Goal: Task Accomplishment & Management: Manage account settings

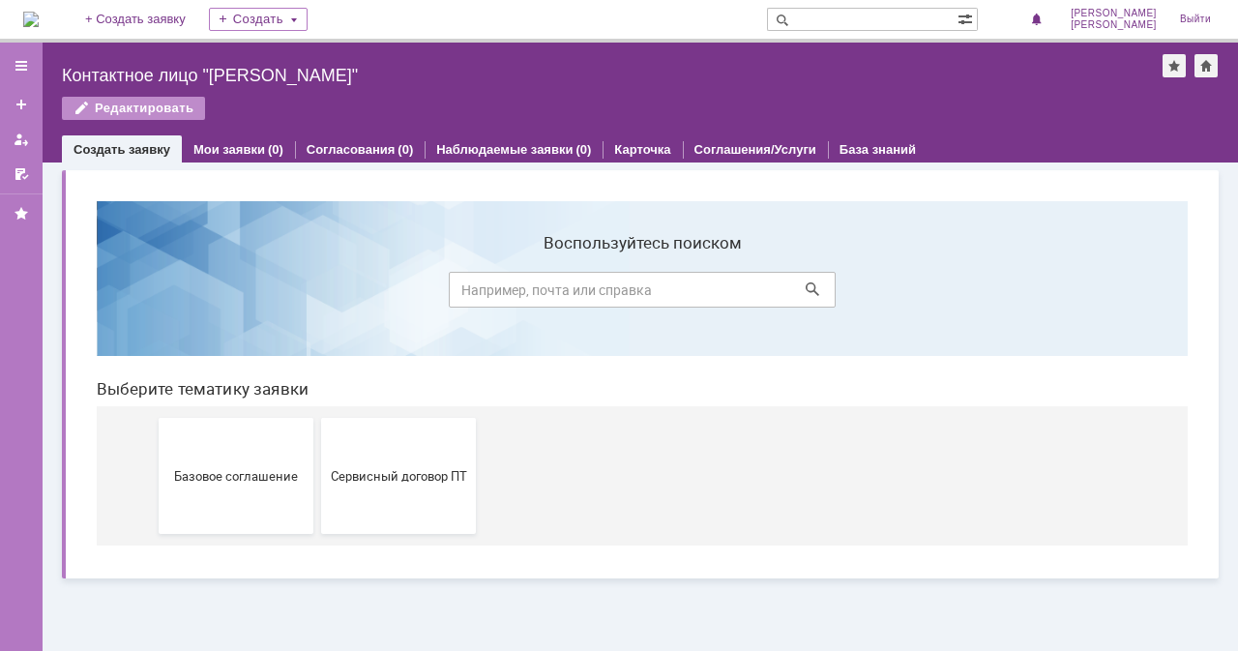
drag, startPoint x: 248, startPoint y: 73, endPoint x: 25, endPoint y: 59, distance: 222.8
click at [25, 59] on div at bounding box center [21, 65] width 15 height 15
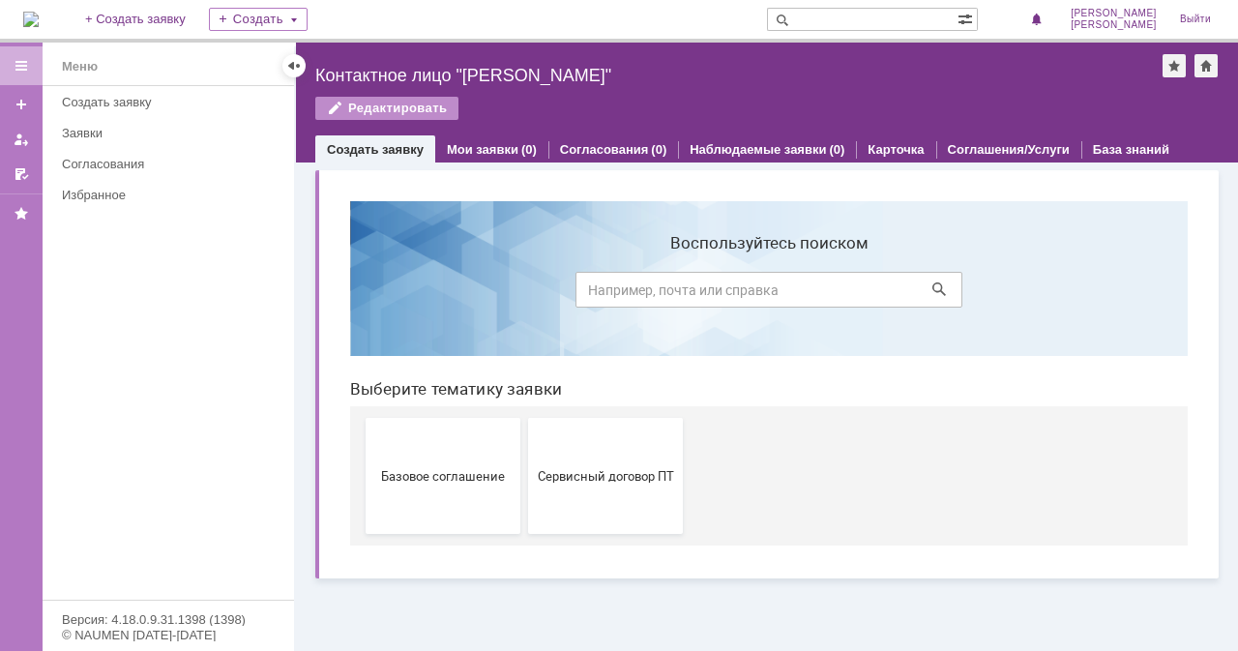
click at [25, 59] on div at bounding box center [21, 65] width 15 height 15
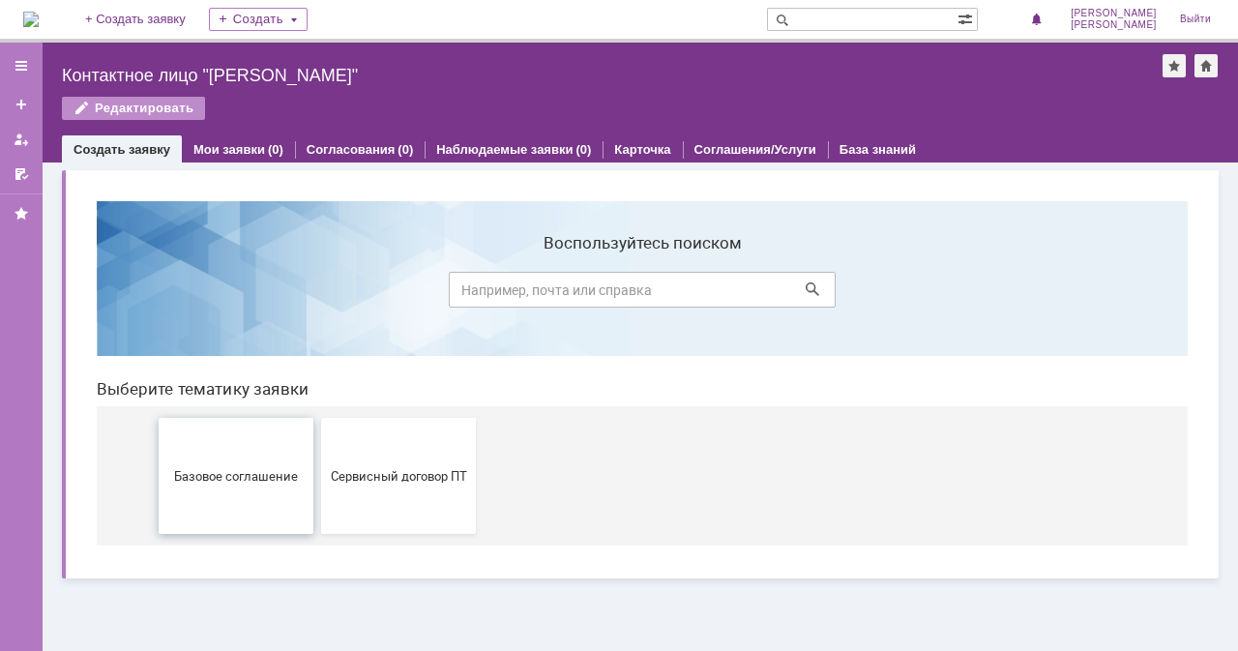
click at [244, 436] on button "Базовое соглашение" at bounding box center [236, 476] width 155 height 116
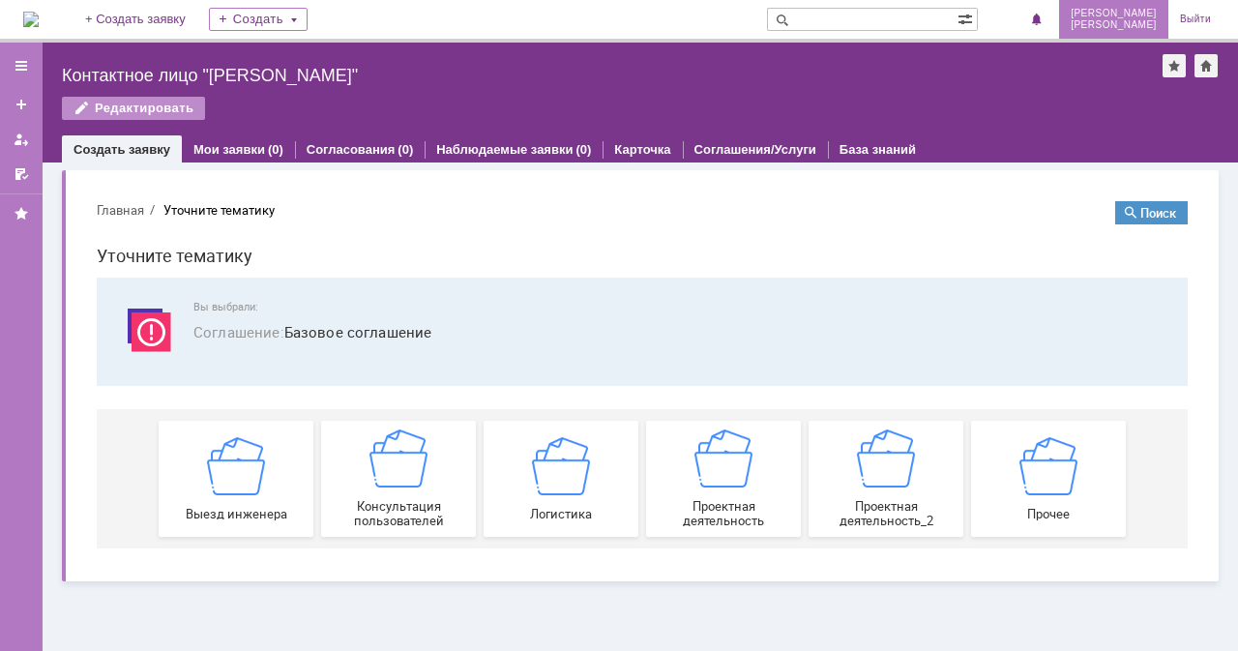
click at [1133, 16] on span "[PERSON_NAME]" at bounding box center [1113, 14] width 86 height 12
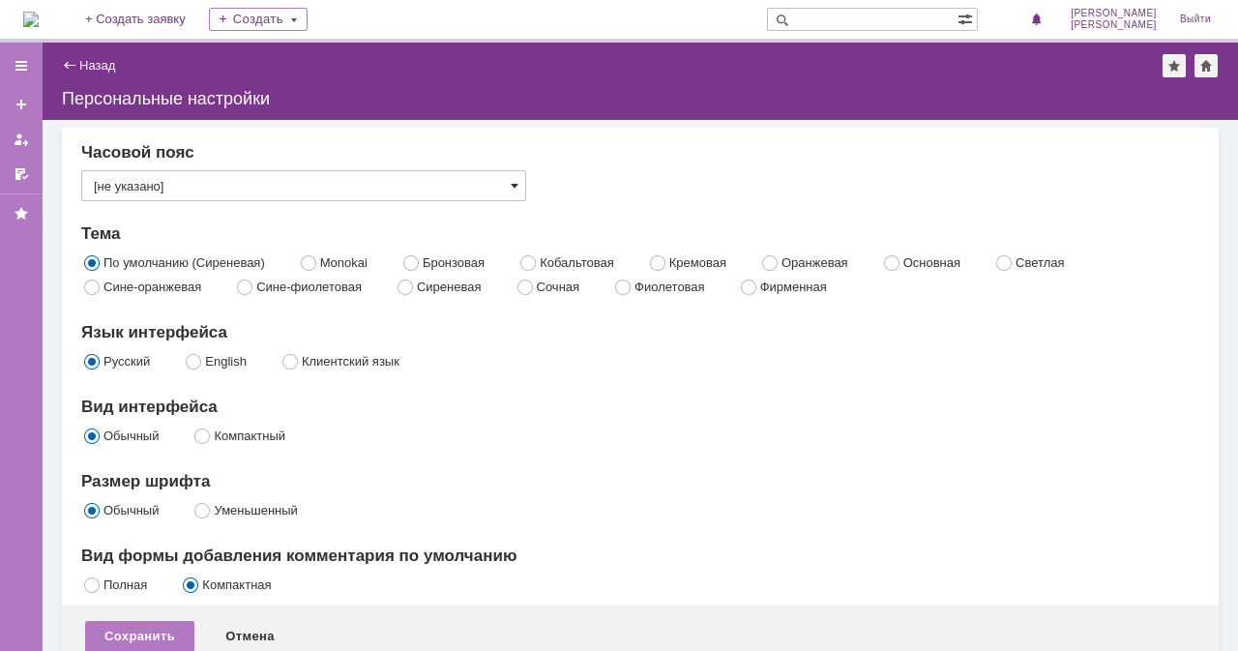
click at [514, 189] on span at bounding box center [515, 185] width 8 height 15
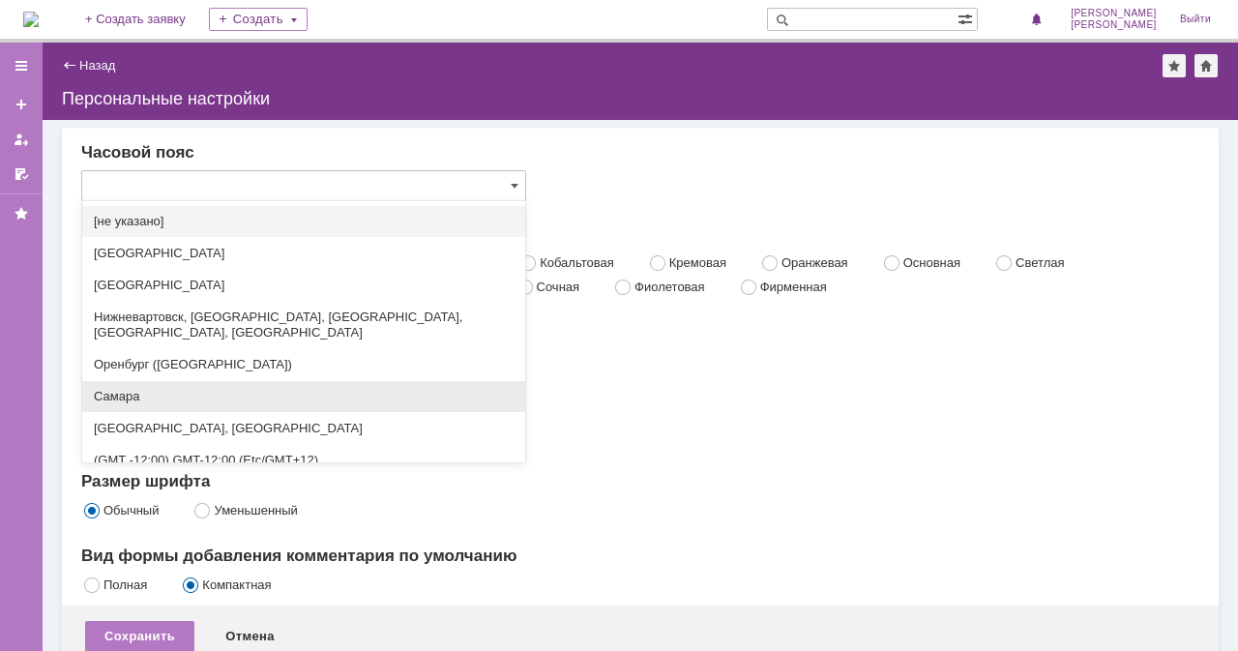
click at [148, 389] on span "Самара" at bounding box center [304, 396] width 420 height 15
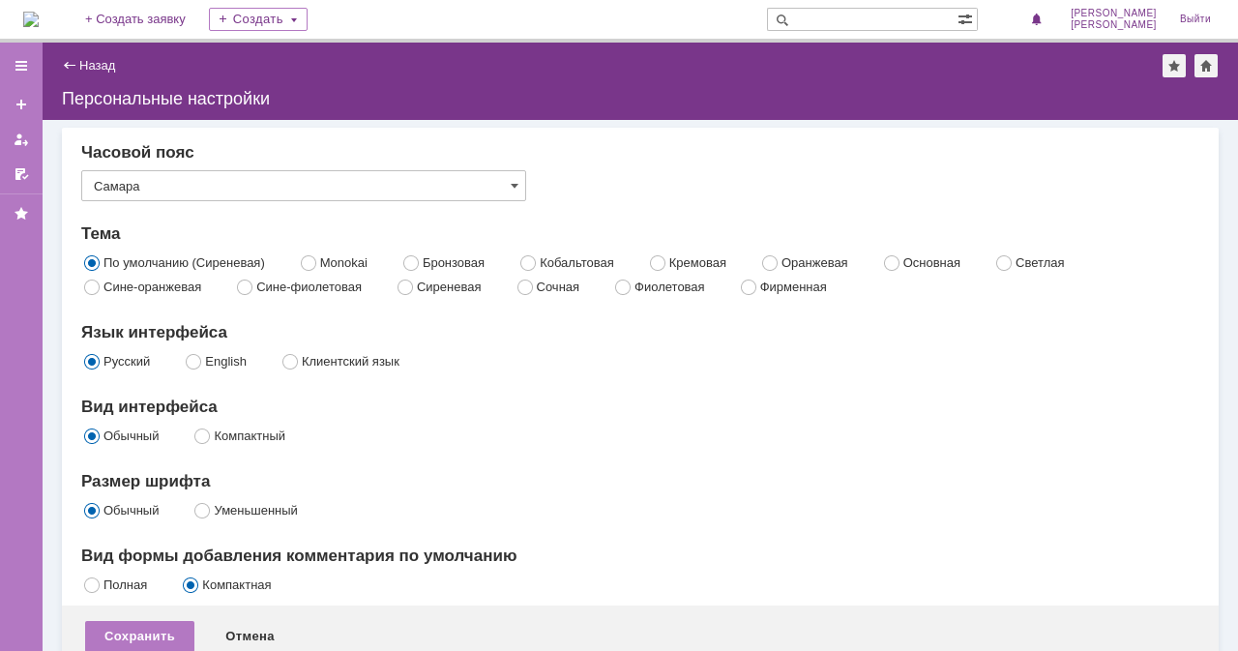
type input "Самара"
click at [667, 452] on div "Часовой пояс Самара Тема По умолчанию (Сиреневая) Monokai Бронзовая Кобальтовая…" at bounding box center [640, 370] width 1118 height 454
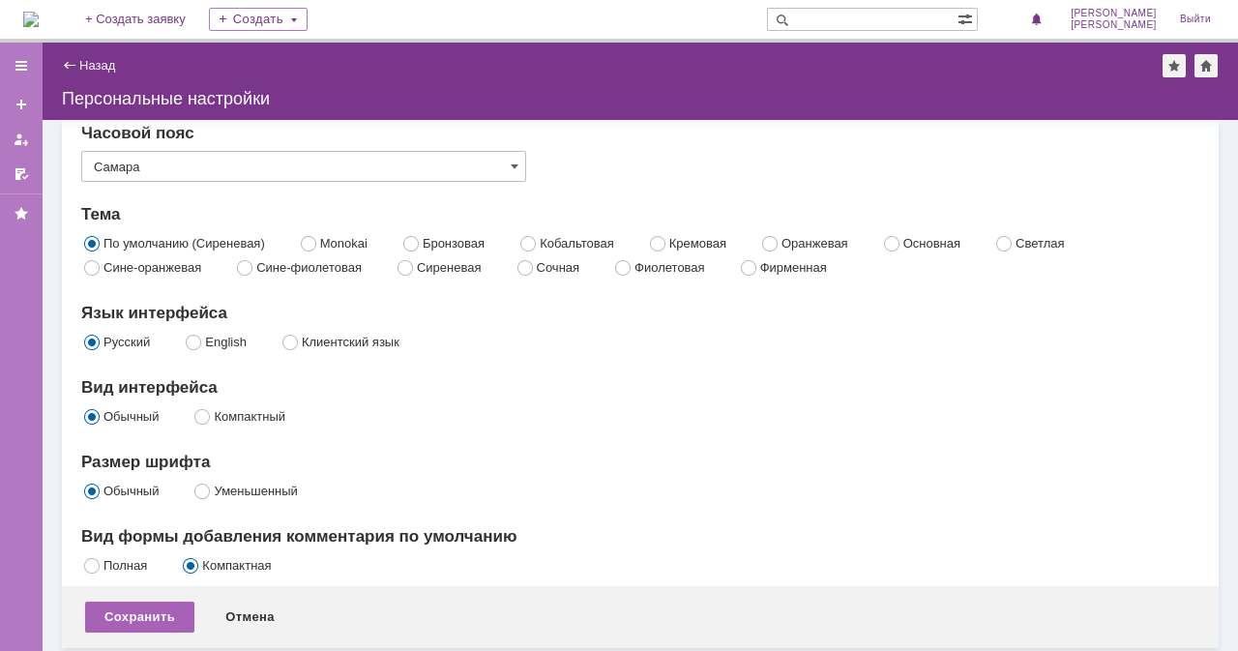
click at [130, 605] on div "Сохранить" at bounding box center [139, 616] width 109 height 31
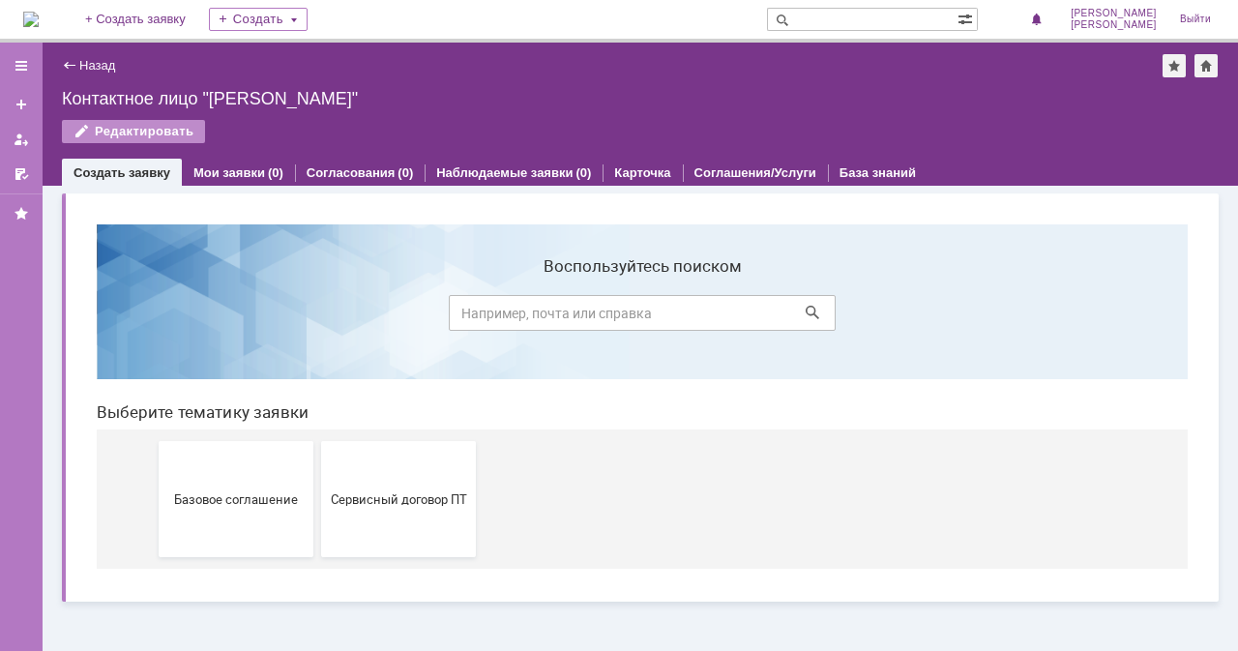
drag, startPoint x: 1220, startPoint y: 225, endPoint x: 1200, endPoint y: 252, distance: 33.8
click at [1200, 252] on body "Воспользуйтесь поиском Выберите тематику заявки Базовое соглашение Сервисный до…" at bounding box center [642, 396] width 1122 height 375
click at [1139, 19] on span "[PERSON_NAME]" at bounding box center [1113, 25] width 86 height 12
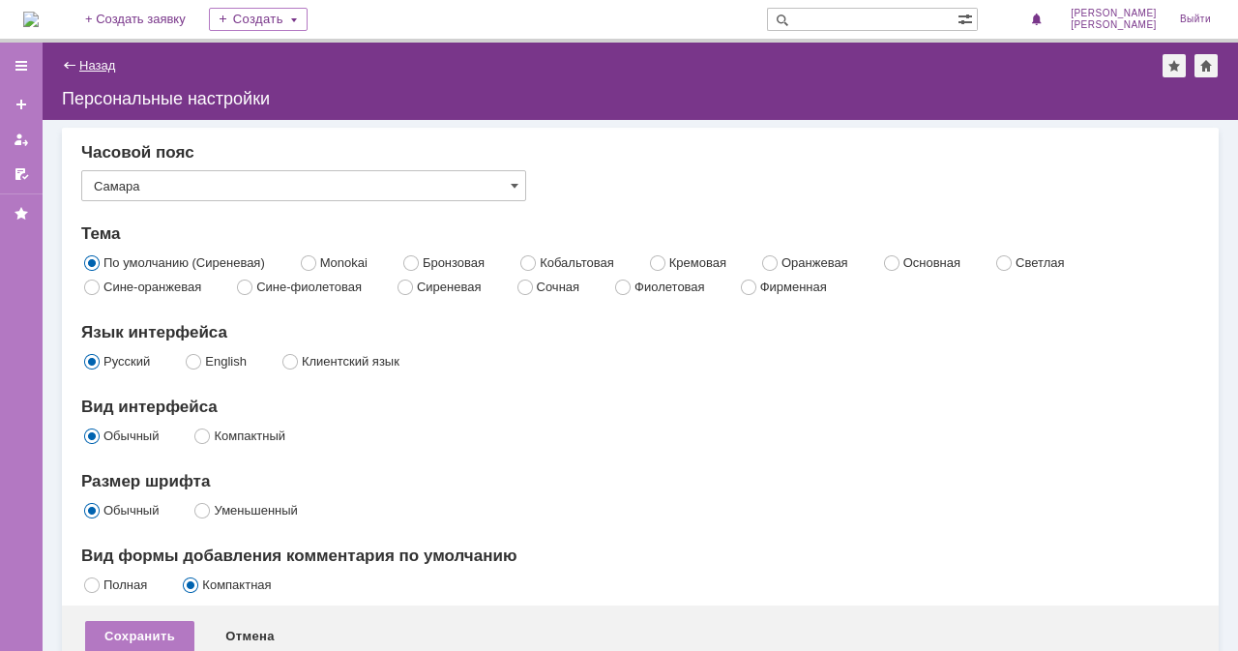
click at [87, 67] on link "Назад" at bounding box center [97, 65] width 36 height 15
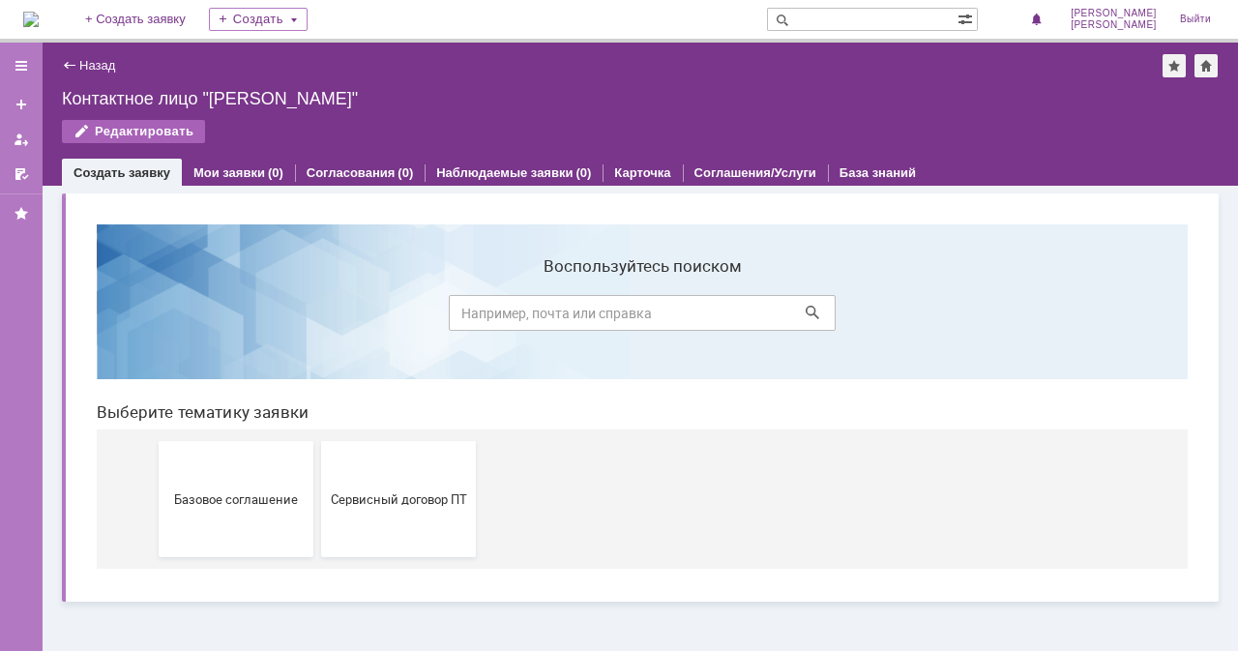
click at [147, 120] on div "Редактировать" at bounding box center [133, 131] width 143 height 23
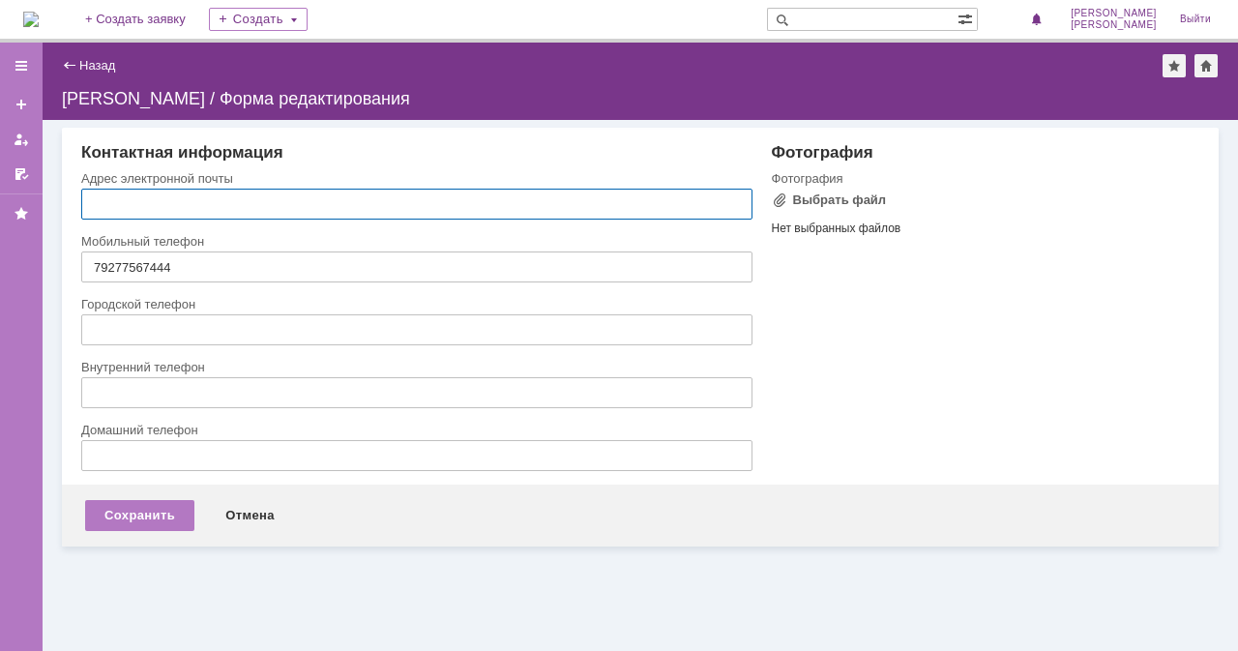
type input "patevma@sitc.rosneft.ru"
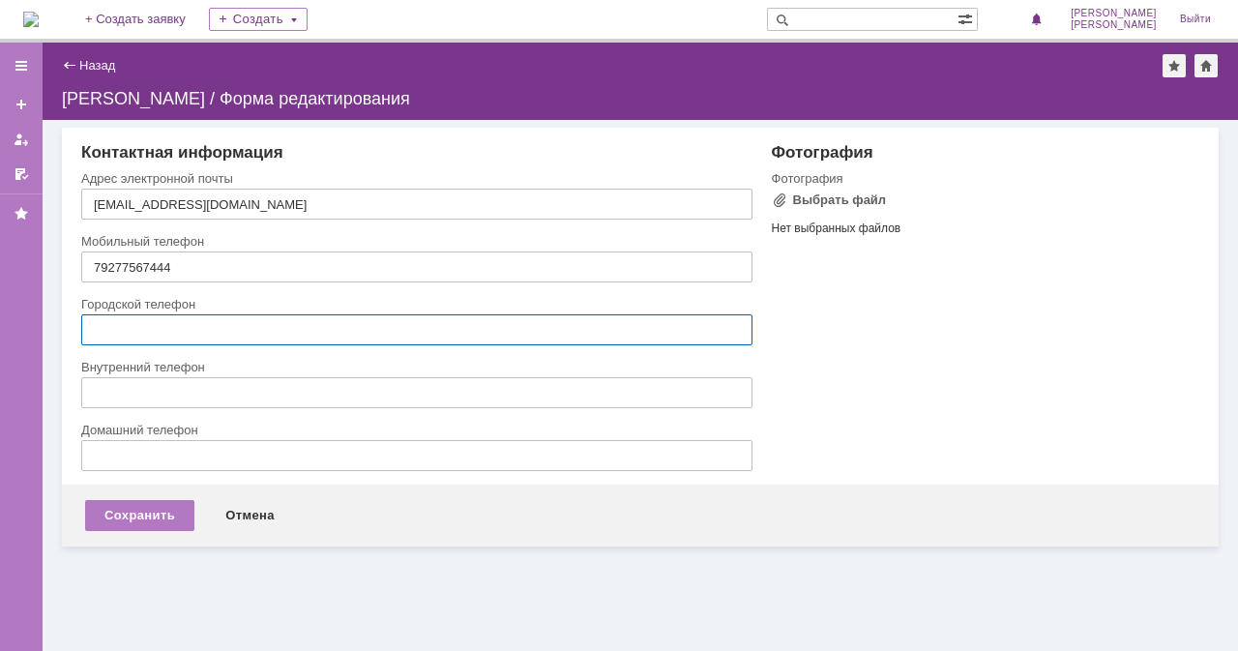
click at [207, 323] on input "text" at bounding box center [416, 329] width 671 height 31
paste input "+7 (846) 255-32-90"
type input "+7 (846) 255-32-90"
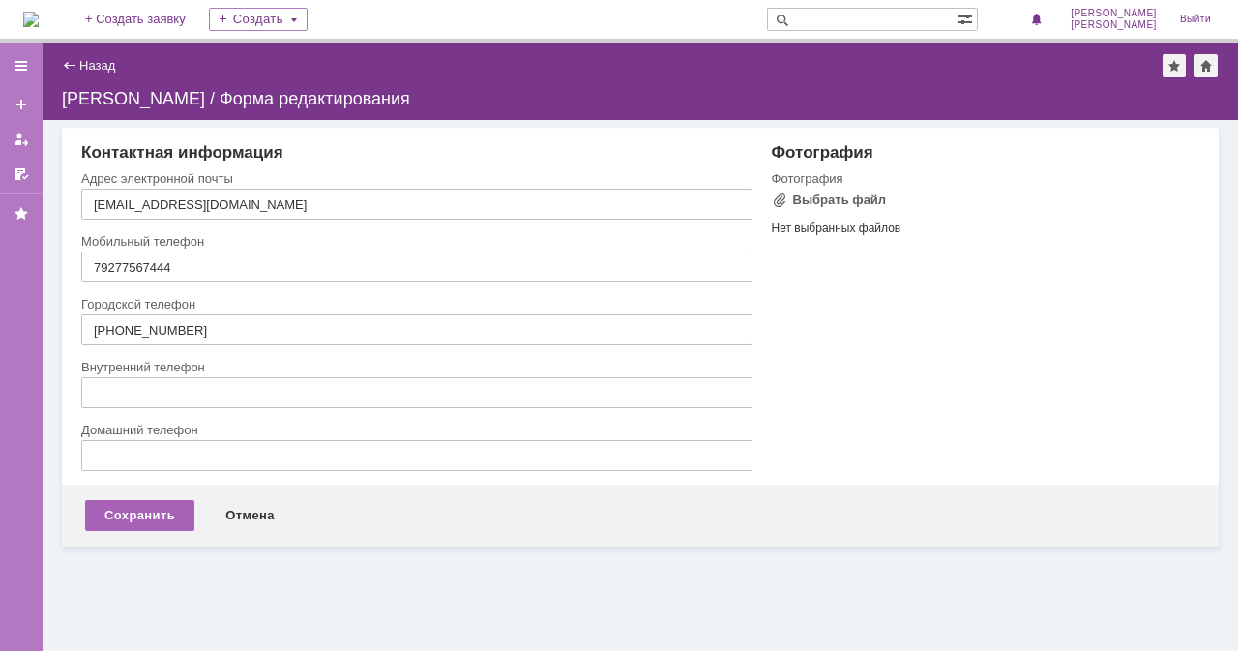
click at [161, 517] on div "Сохранить" at bounding box center [139, 515] width 109 height 31
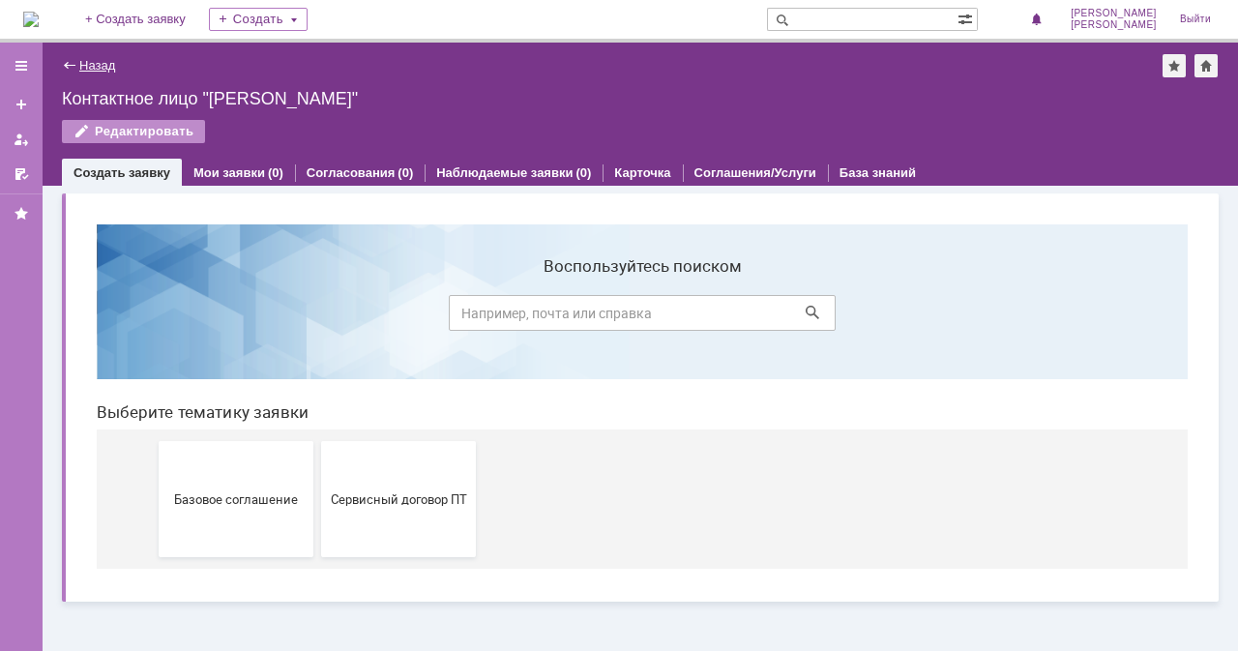
click at [100, 68] on link "Назад" at bounding box center [97, 65] width 36 height 15
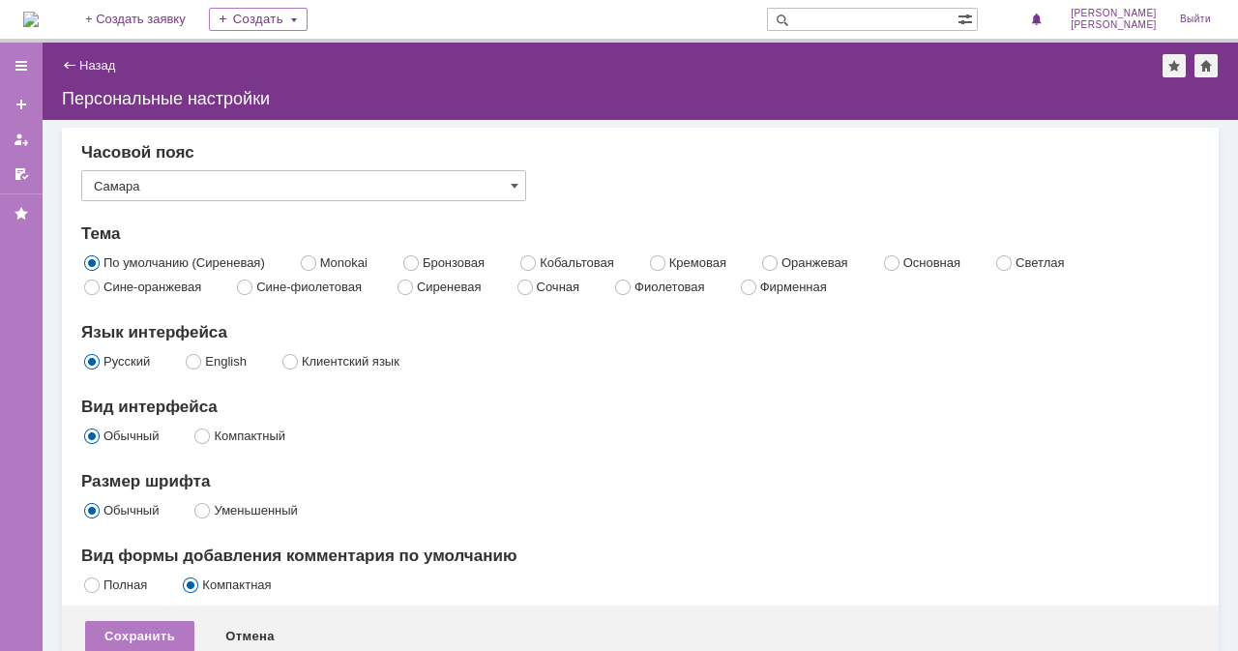
click at [100, 68] on link "Назад" at bounding box center [97, 65] width 36 height 15
